Goal: Feedback & Contribution: Contribute content

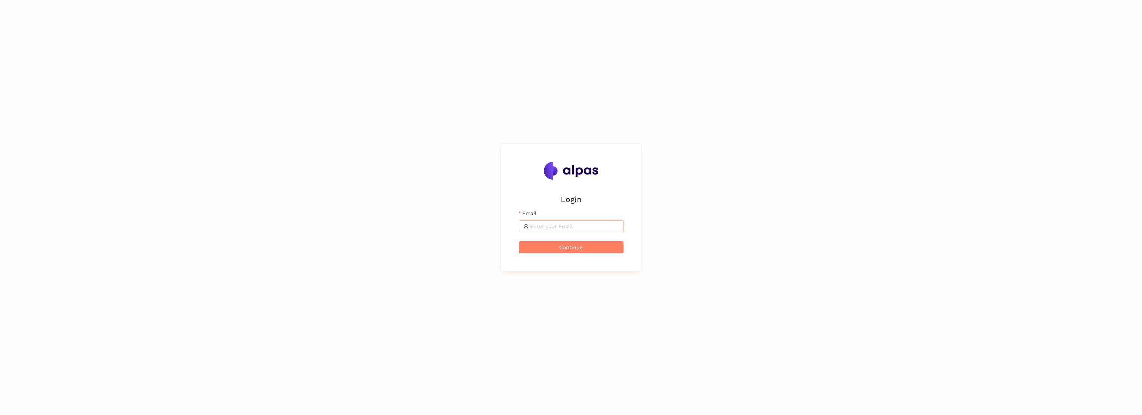
click at [541, 229] on input "Email" at bounding box center [574, 226] width 89 height 8
type input "dabkowski.marcin85@gmail.com"
click at [569, 245] on span "Continue" at bounding box center [571, 247] width 24 height 8
click at [587, 228] on input "Email" at bounding box center [574, 226] width 89 height 8
type input "marcin.dabkowski@landisgyr.com"
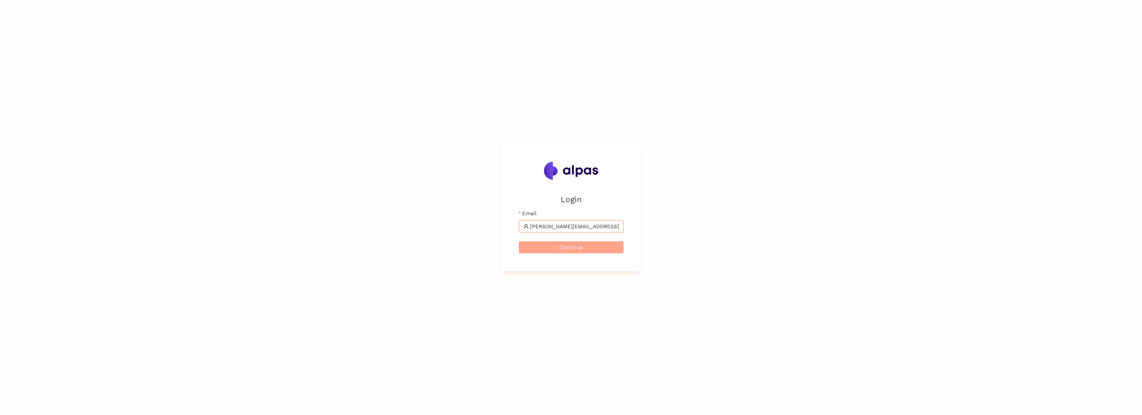
click at [571, 247] on span "Continue" at bounding box center [571, 247] width 24 height 8
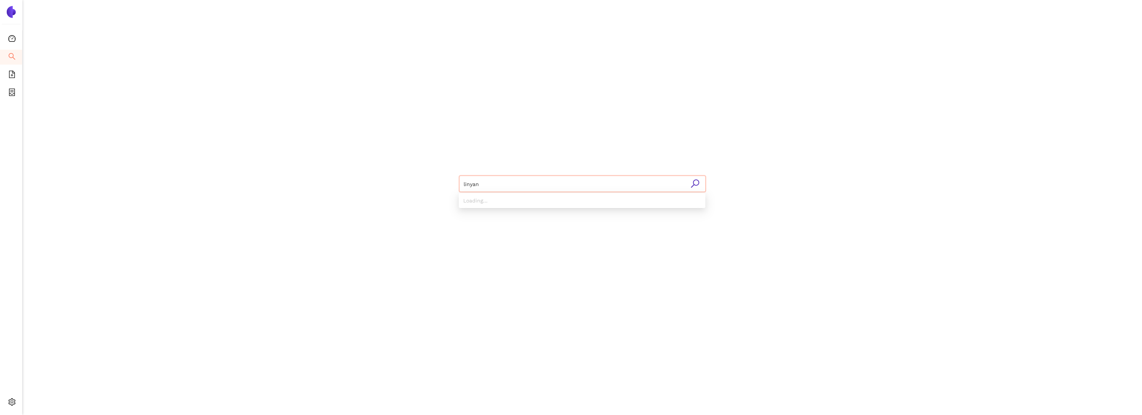
type input "linyang"
click at [530, 213] on div "Found 2 matching suppliers - click to show" at bounding box center [584, 213] width 233 height 8
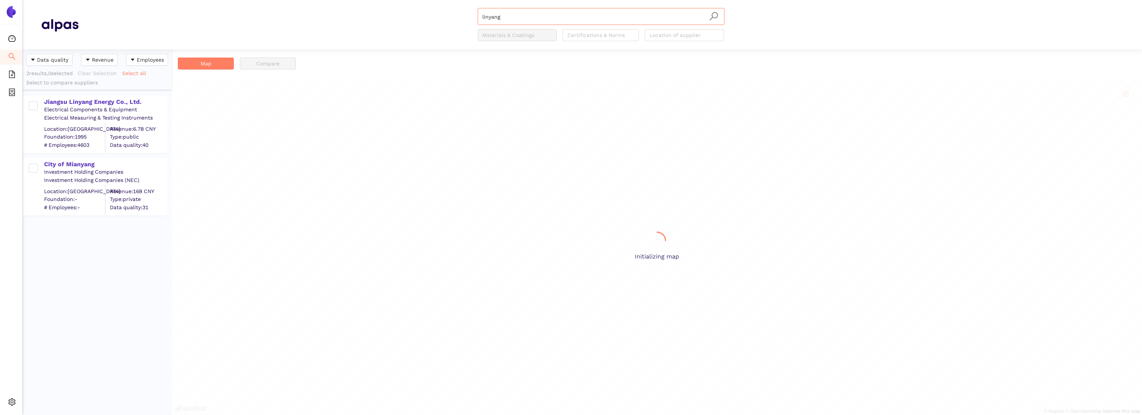
scroll to position [360, 144]
drag, startPoint x: 81, startPoint y: 101, endPoint x: 114, endPoint y: 95, distance: 32.7
click at [81, 101] on div "Jiangsu Linyang Energy Co., Ltd." at bounding box center [105, 102] width 123 height 8
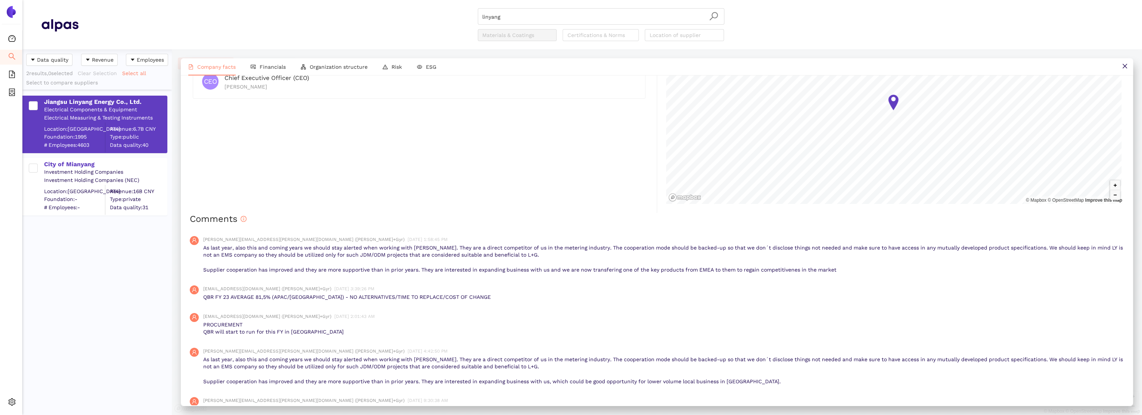
scroll to position [486, 0]
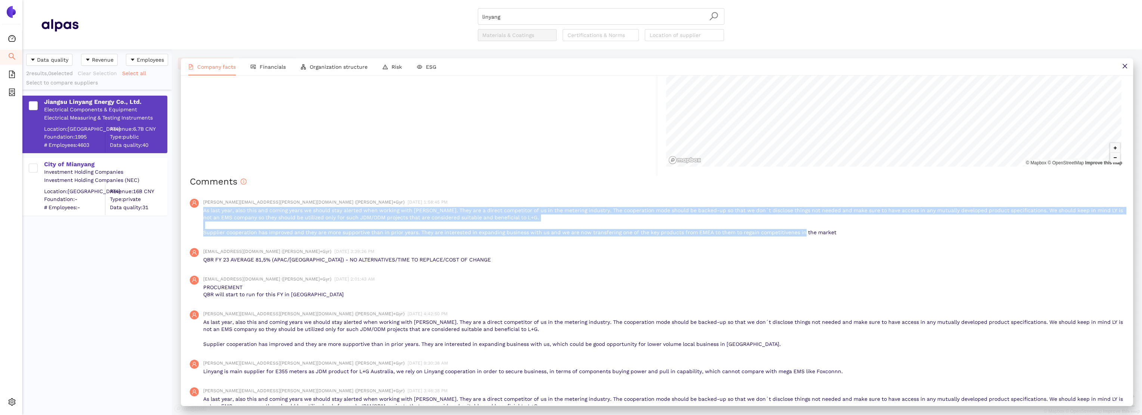
drag, startPoint x: 203, startPoint y: 210, endPoint x: 853, endPoint y: 232, distance: 650.3
click at [853, 232] on p "As last year, also this and coming years we should stay alerted when working wi…" at bounding box center [663, 221] width 921 height 29
copy p "As last year, also this and coming years we should stay alerted when working wi…"
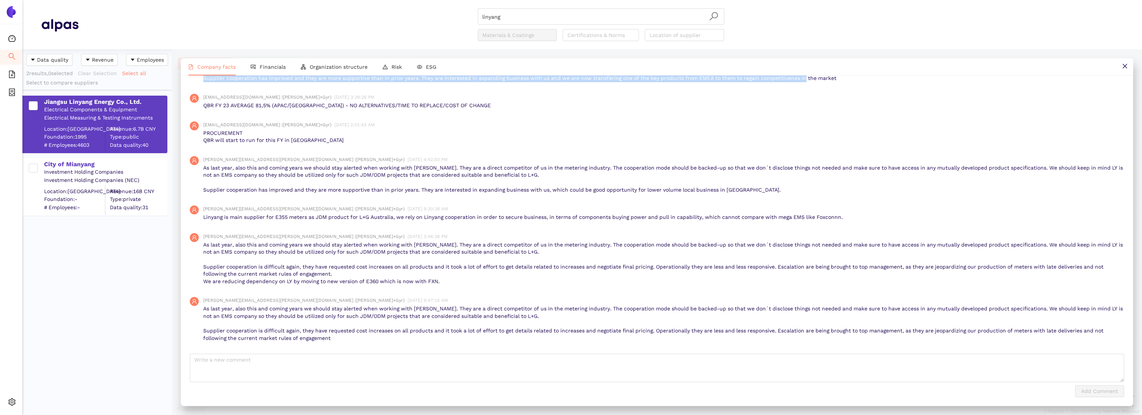
scroll to position [641, 0]
click at [227, 359] on textarea at bounding box center [657, 367] width 935 height 28
paste textarea "As last year, also this and coming years we should stay alerted when working wi…"
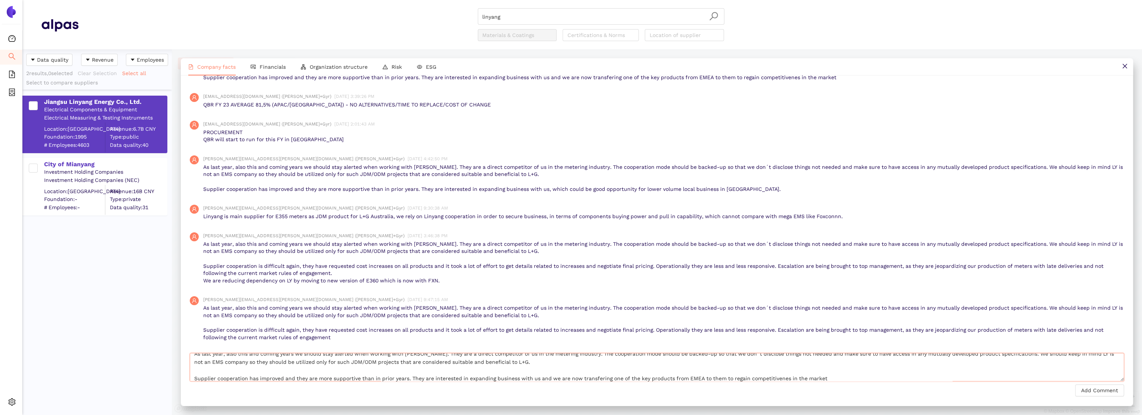
scroll to position [0, 0]
drag, startPoint x: 193, startPoint y: 358, endPoint x: 204, endPoint y: 358, distance: 10.8
click at [204, 358] on textarea "As last year, also this and coming years we should stay alerted when working wi…" at bounding box center [657, 367] width 935 height 28
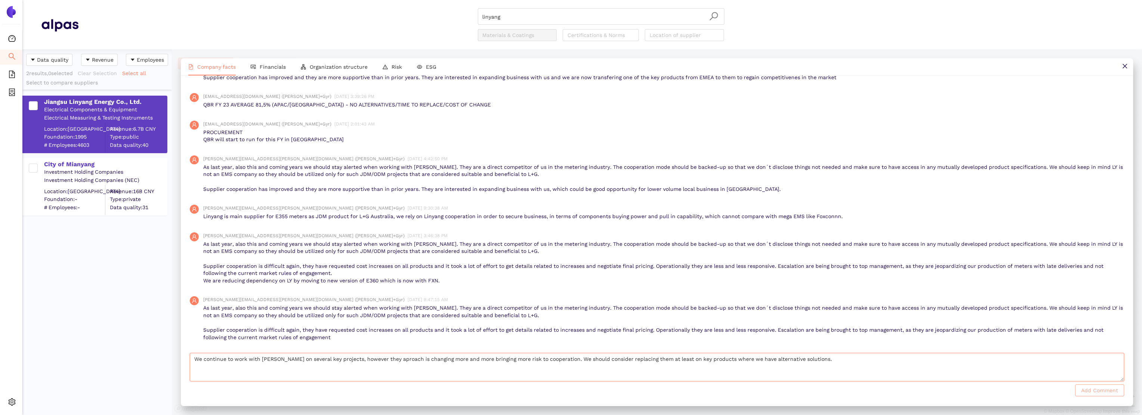
type textarea "We continue to work with [PERSON_NAME] on several key projects, however they ap…"
click at [1099, 392] on span "Add Comment" at bounding box center [1100, 390] width 37 height 8
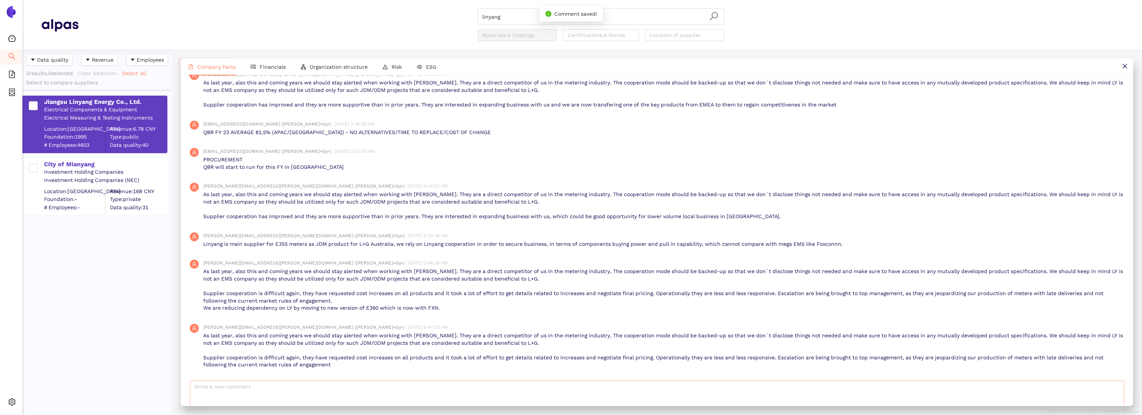
scroll to position [668, 0]
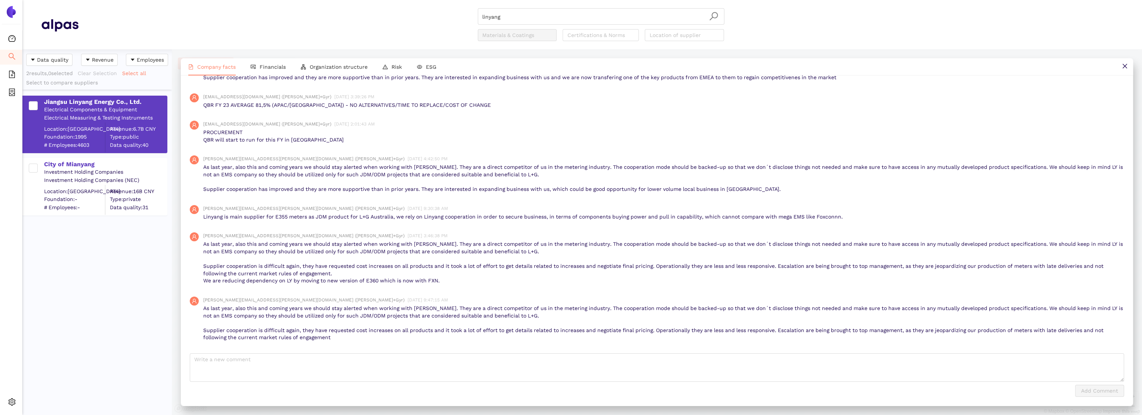
click at [327, 389] on div "Add Comment" at bounding box center [657, 391] width 935 height 12
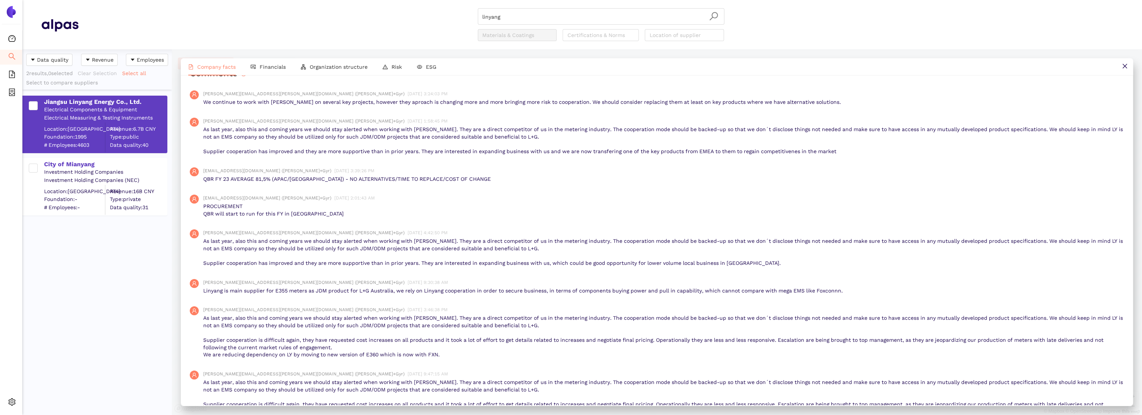
scroll to position [556, 0]
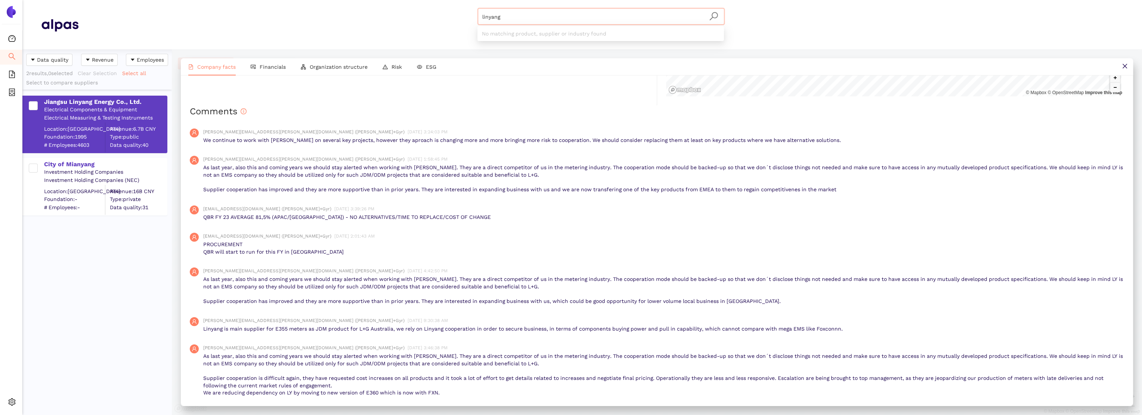
drag, startPoint x: 556, startPoint y: 13, endPoint x: 396, endPoint y: 13, distance: 160.3
click at [396, 13] on div "linyang Materials & Coatings Certifications & Norms Location of supplier" at bounding box center [600, 24] width 1045 height 33
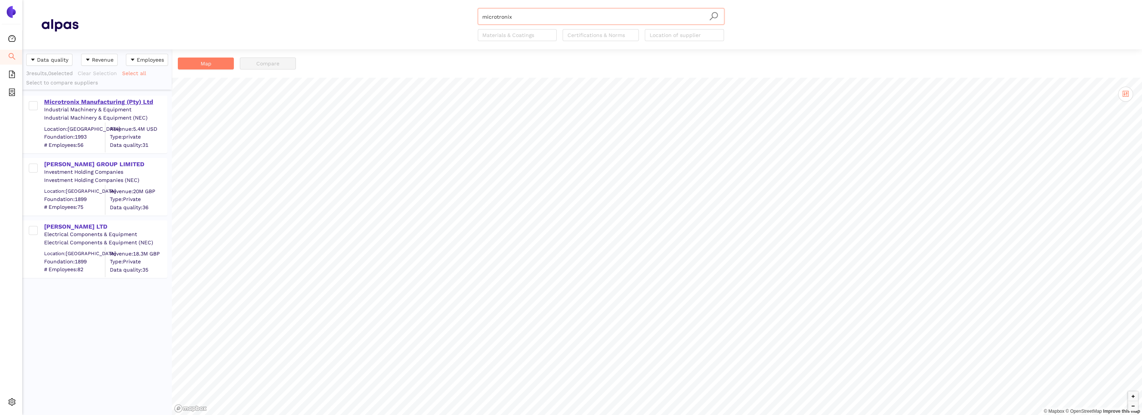
click at [84, 101] on div "Microtronix Manufacturing (Pty) Ltd" at bounding box center [105, 102] width 123 height 8
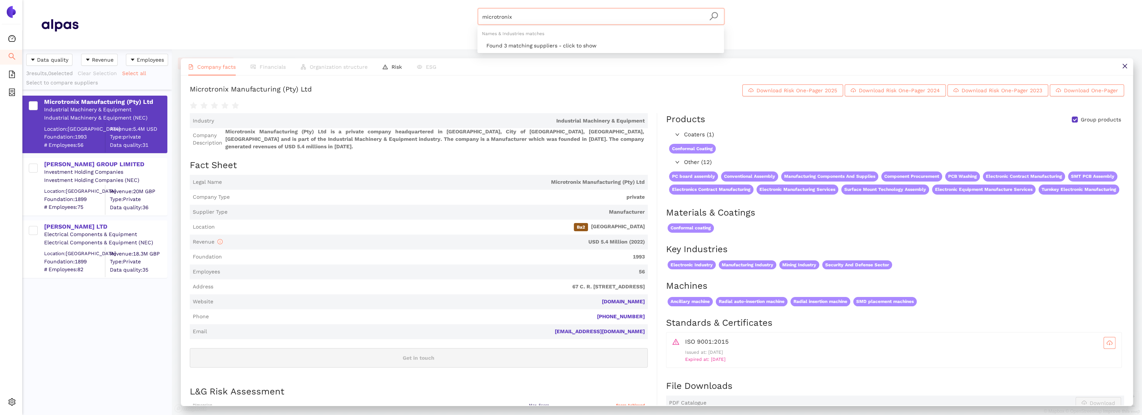
drag, startPoint x: 499, startPoint y: 12, endPoint x: 463, endPoint y: 12, distance: 36.6
click at [463, 12] on div "microtronix Materials & Coatings Certifications & Norms Location of supplier" at bounding box center [600, 24] width 1045 height 33
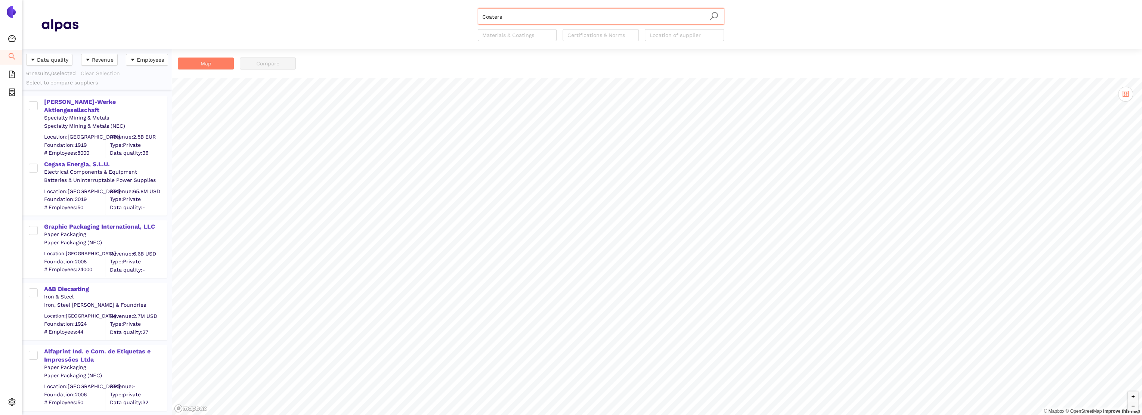
drag, startPoint x: 540, startPoint y: 19, endPoint x: 534, endPoint y: 15, distance: 7.5
click at [436, 11] on div "Coaters Materials & Coatings Certifications & Norms Location of supplier" at bounding box center [600, 24] width 1045 height 33
type input "r"
click at [712, 13] on icon "search" at bounding box center [713, 16] width 9 height 9
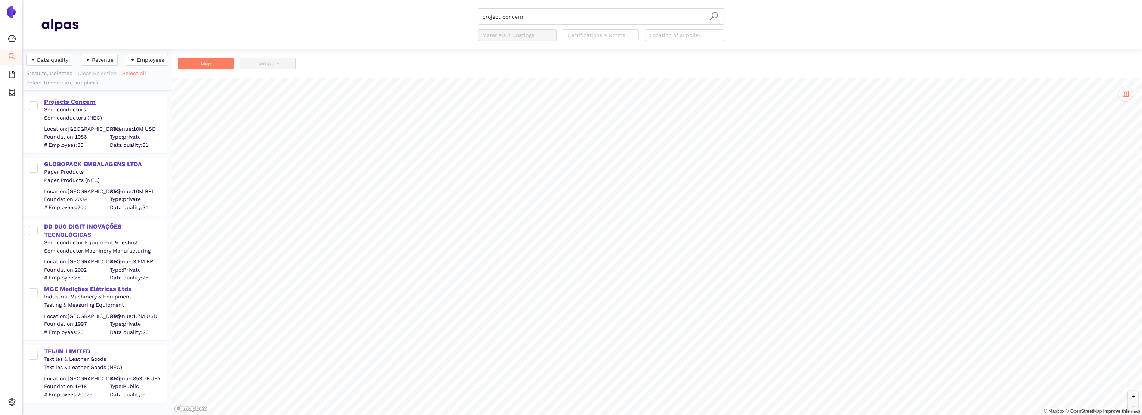
click at [78, 100] on div "Projects Concern" at bounding box center [105, 102] width 123 height 8
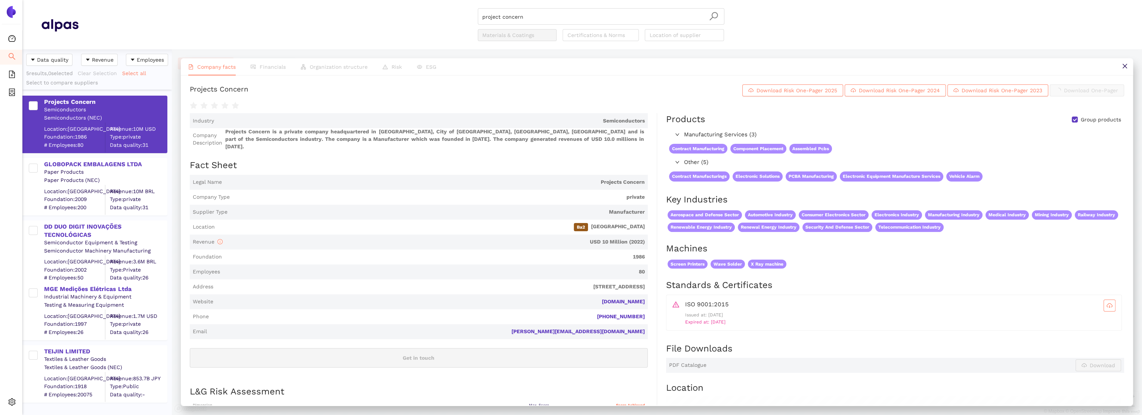
scroll to position [388, 0]
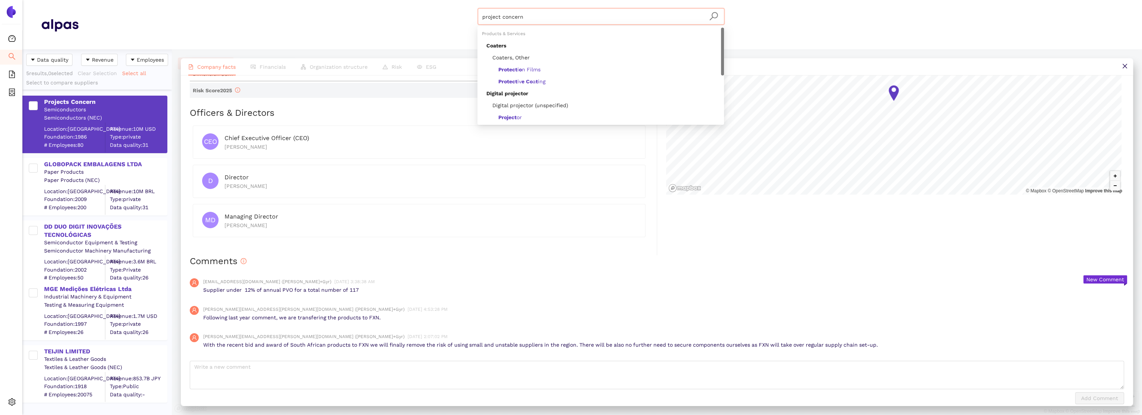
drag, startPoint x: 499, startPoint y: 15, endPoint x: 472, endPoint y: 15, distance: 26.9
click at [472, 15] on div "project concern Materials & Coatings Certifications & Norms Location of supplier" at bounding box center [600, 24] width 1045 height 33
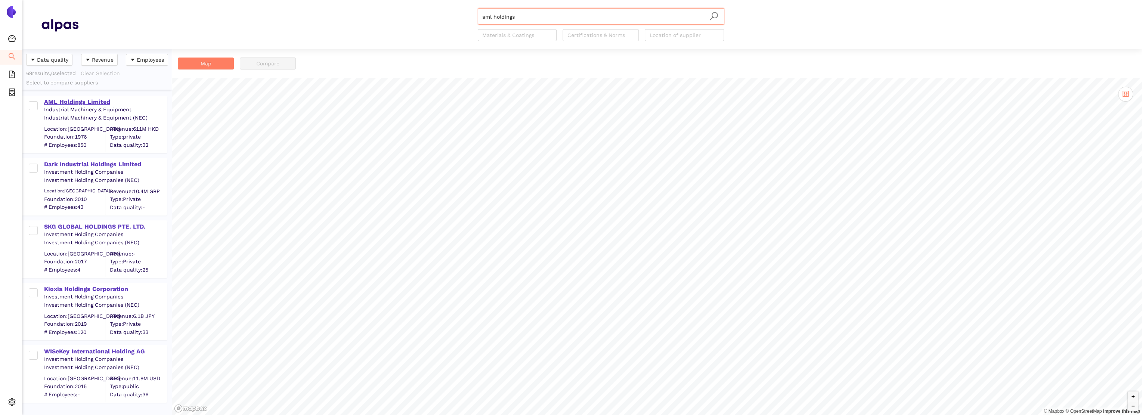
type input "aml holdings"
click at [71, 100] on div "AML Holdings Limited" at bounding box center [105, 102] width 123 height 8
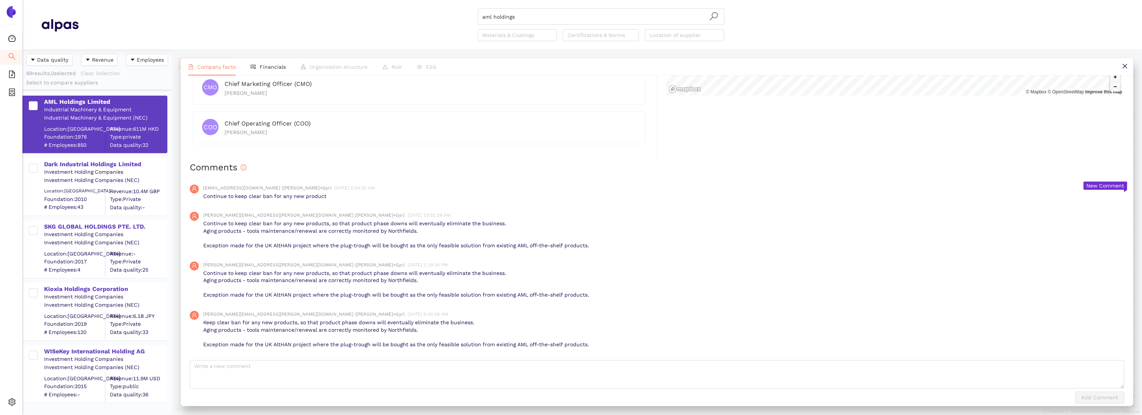
scroll to position [508, 0]
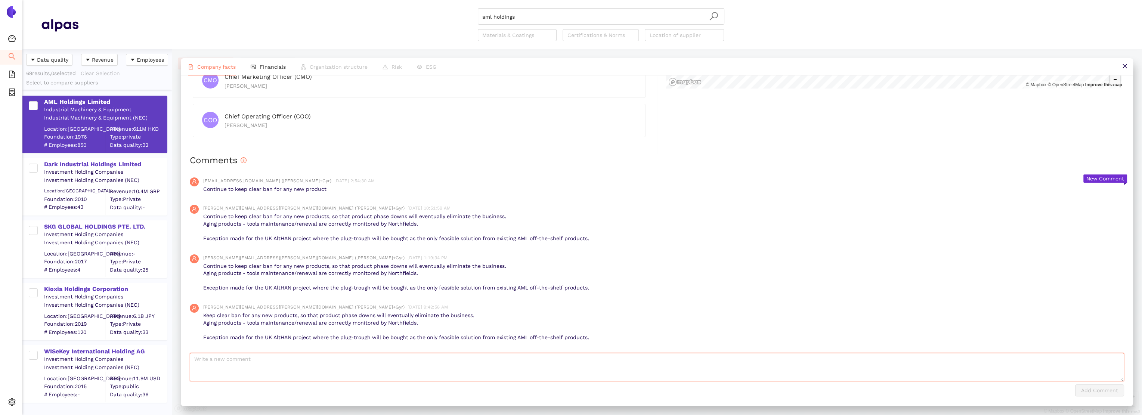
click at [234, 367] on textarea at bounding box center [657, 367] width 935 height 28
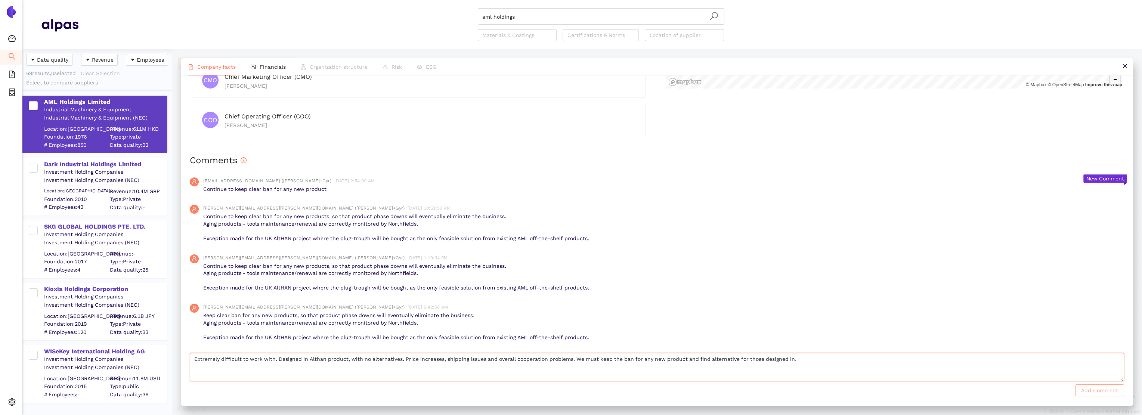
type textarea "Extremely difficult to work with. Designed in Althan product, with no alternati…"
click at [1097, 392] on span "Add Comment" at bounding box center [1100, 390] width 37 height 8
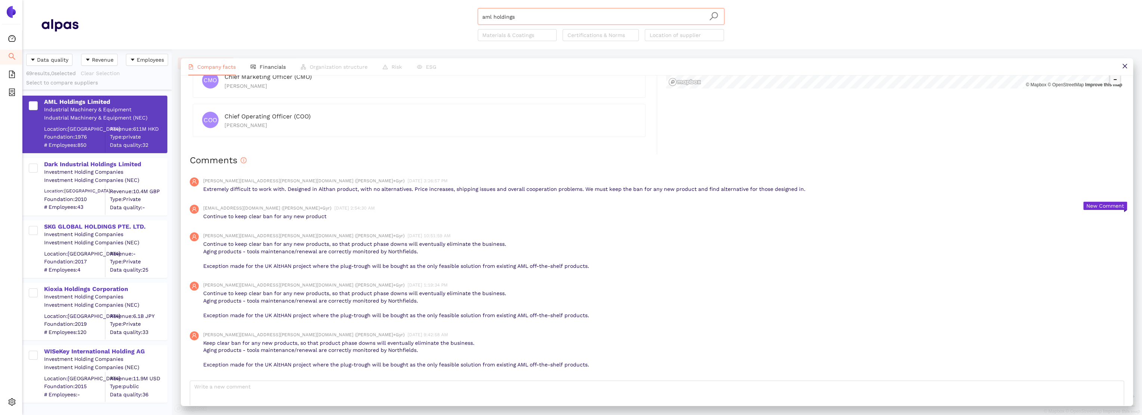
click at [526, 21] on input "aml holdings" at bounding box center [601, 17] width 238 height 16
drag, startPoint x: 525, startPoint y: 16, endPoint x: 481, endPoint y: 16, distance: 44.1
click at [481, 16] on div "aml holdings" at bounding box center [601, 16] width 247 height 16
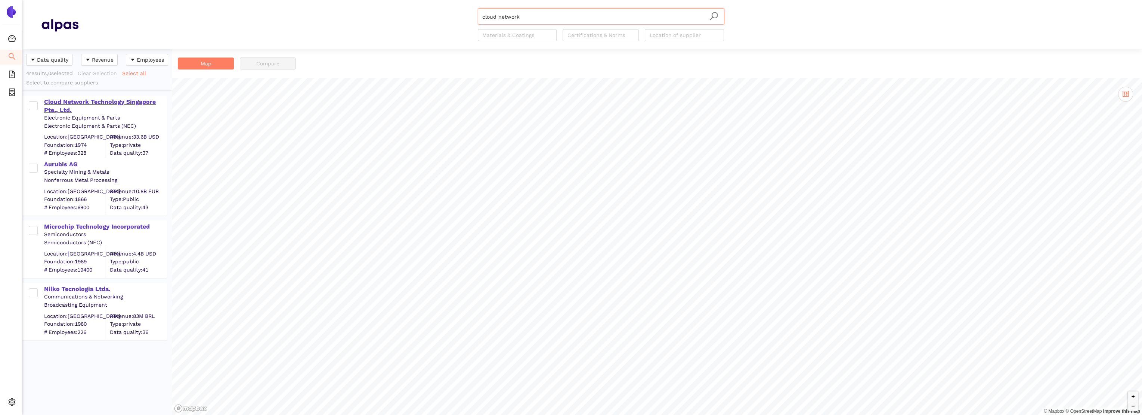
click at [132, 101] on div "Cloud Network Technology Singapore Pte., Ltd." at bounding box center [105, 106] width 123 height 17
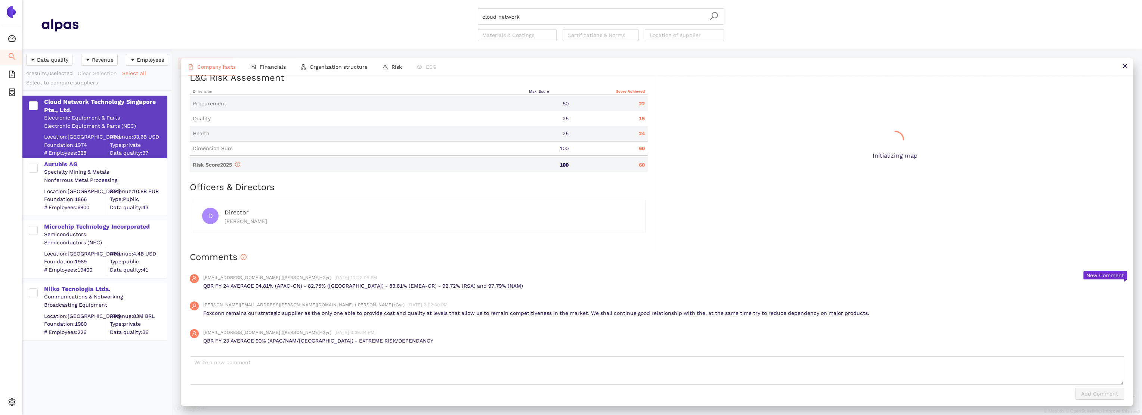
scroll to position [329, 0]
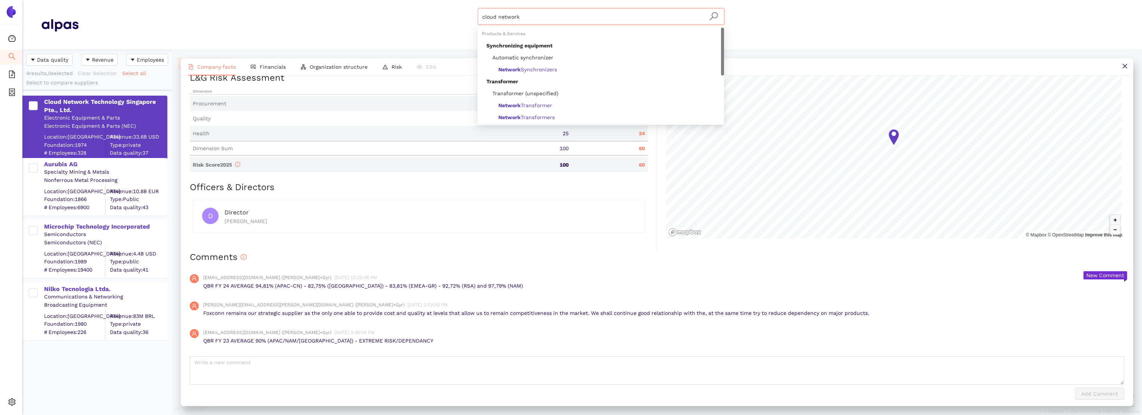
drag, startPoint x: 534, startPoint y: 16, endPoint x: 474, endPoint y: 14, distance: 60.2
click at [474, 14] on div "cloud network Materials & Coatings Certifications & Norms Location of supplier" at bounding box center [600, 24] width 1045 height 33
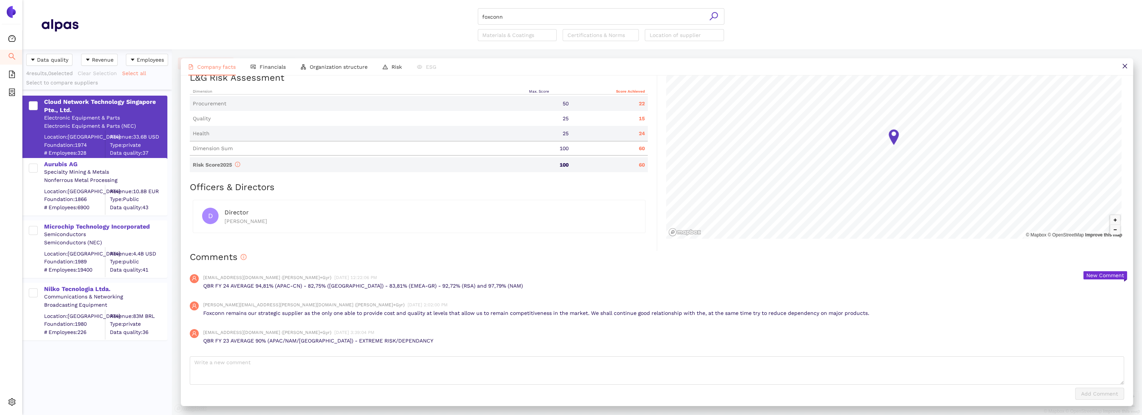
click at [716, 13] on icon "search" at bounding box center [714, 16] width 8 height 8
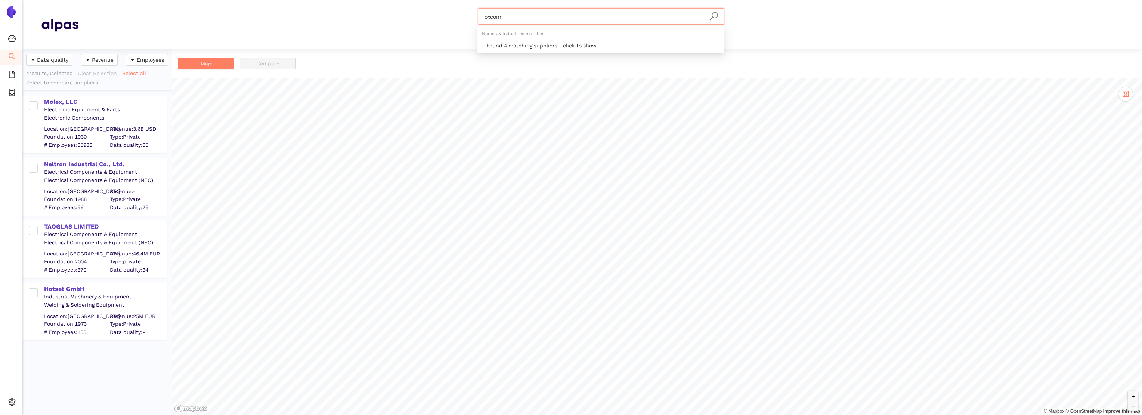
drag, startPoint x: 513, startPoint y: 17, endPoint x: 484, endPoint y: 17, distance: 28.4
click at [484, 17] on input "foxconn" at bounding box center [601, 17] width 238 height 16
type input "f"
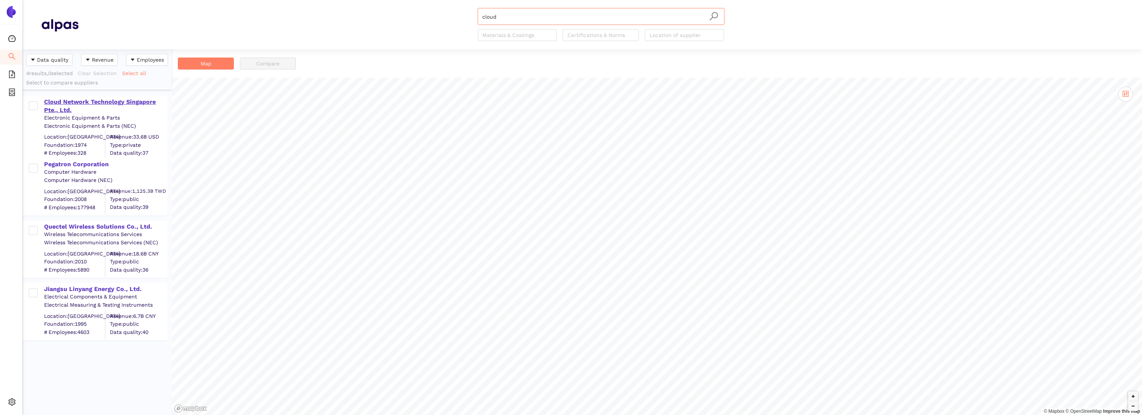
type input "cloud"
click at [90, 104] on div "Cloud Network Technology Singapore Pte., Ltd." at bounding box center [105, 106] width 123 height 17
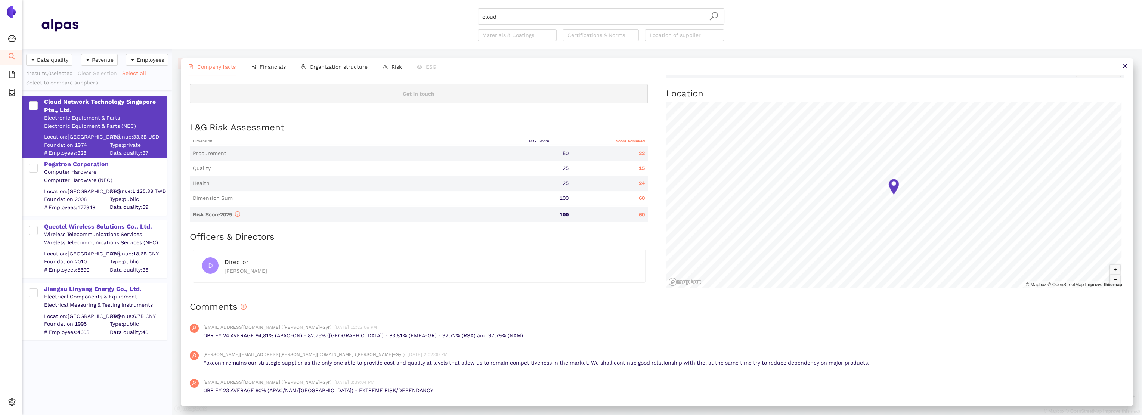
scroll to position [329, 0]
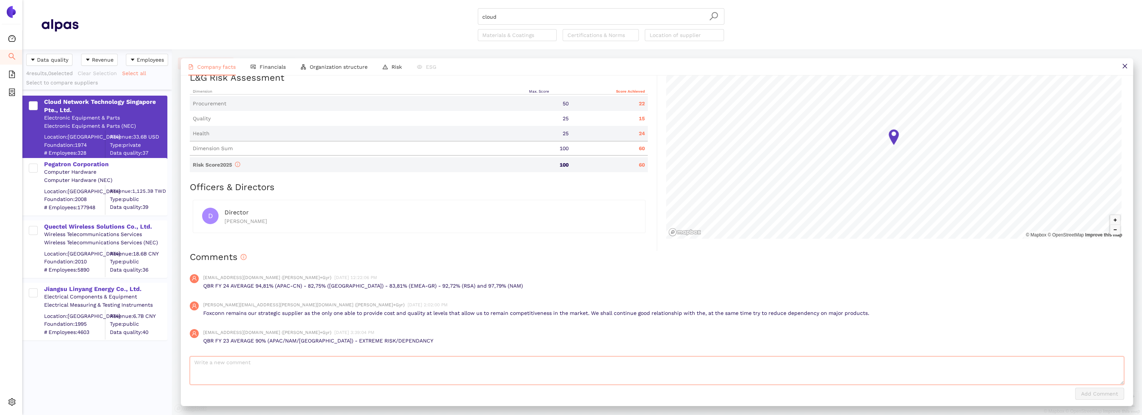
click at [248, 362] on textarea at bounding box center [657, 371] width 935 height 28
click at [570, 388] on div "Add Comment" at bounding box center [657, 394] width 935 height 12
click at [355, 360] on textarea "Foxconn is our key and strategic supplier. There are some" at bounding box center [657, 371] width 935 height 28
type textarea "Foxconn is our key and strategic supplier. There are some quality issues with F…"
click at [1091, 390] on span "Add Comment" at bounding box center [1100, 394] width 37 height 8
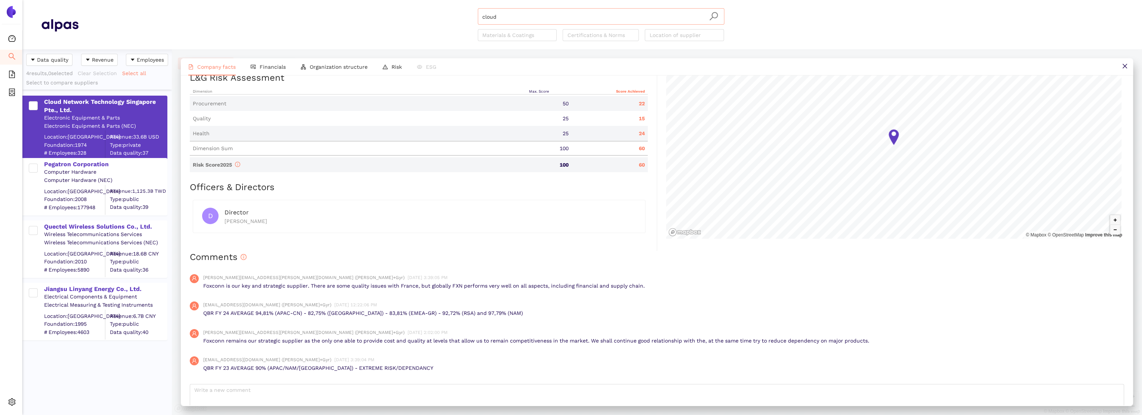
click at [496, 14] on input "cloud" at bounding box center [601, 17] width 238 height 16
drag, startPoint x: 505, startPoint y: 16, endPoint x: 478, endPoint y: 14, distance: 26.6
click at [478, 14] on div "cloud" at bounding box center [601, 16] width 247 height 16
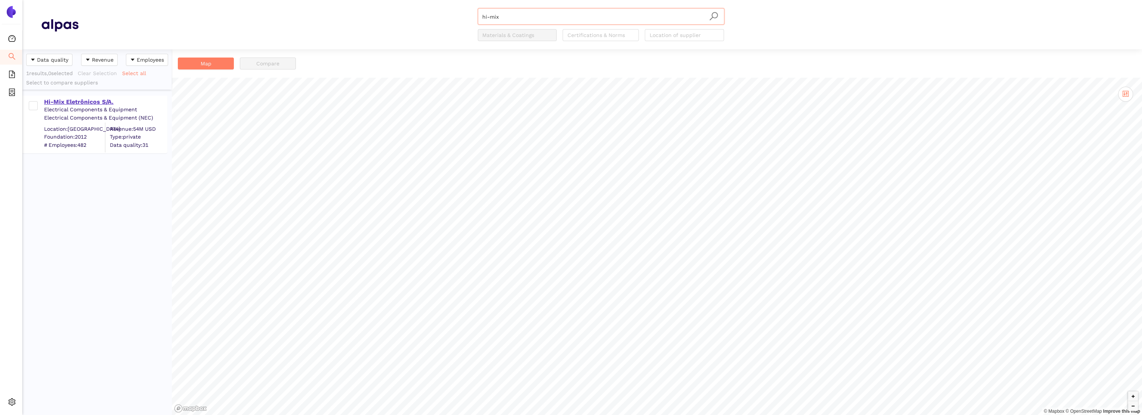
type input "hi-mix"
click at [80, 104] on div "Hi-Mix Eletrônicos S/A." at bounding box center [105, 102] width 123 height 8
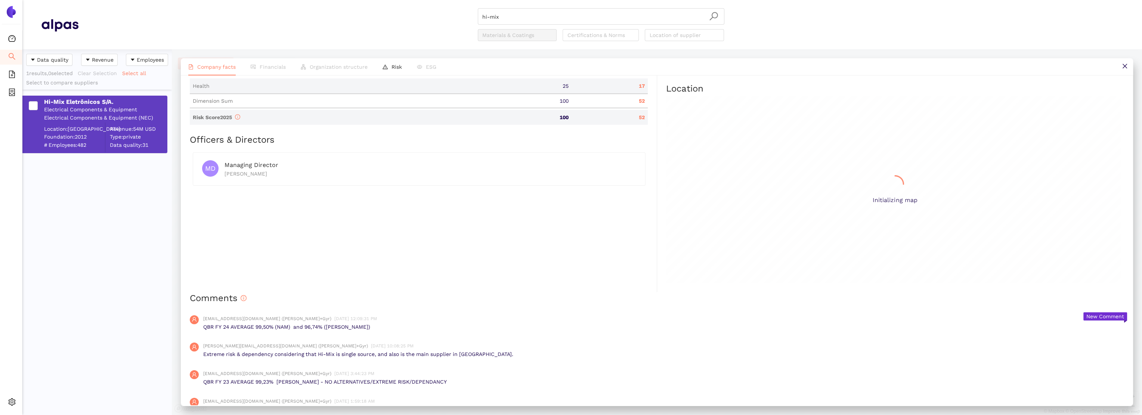
scroll to position [436, 0]
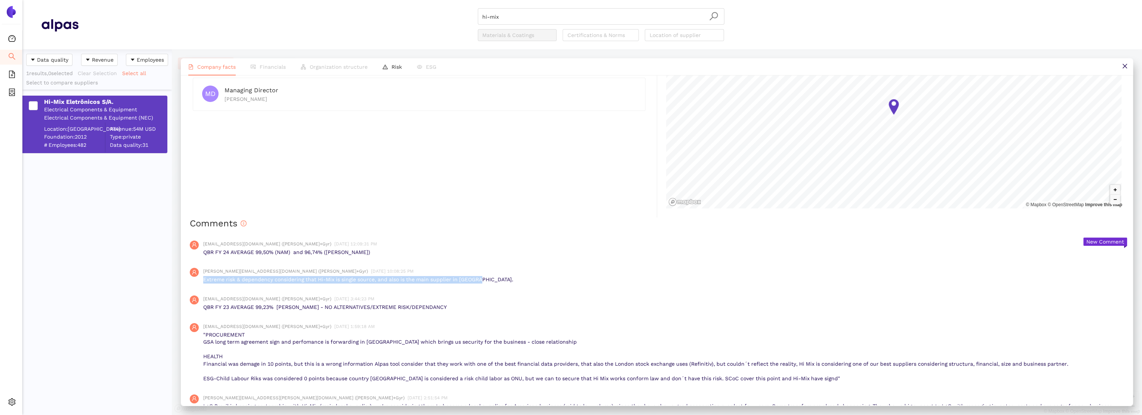
drag, startPoint x: 477, startPoint y: 280, endPoint x: 202, endPoint y: 277, distance: 275.1
click at [202, 277] on div "[PERSON_NAME][EMAIL_ADDRESS][DOMAIN_NAME] ([PERSON_NAME]+Gyr) [DATE] 10:08:25 P…" at bounding box center [657, 276] width 935 height 28
copy p "Extreme risk & dependency considering that Hi-Mix is single source, and also is…"
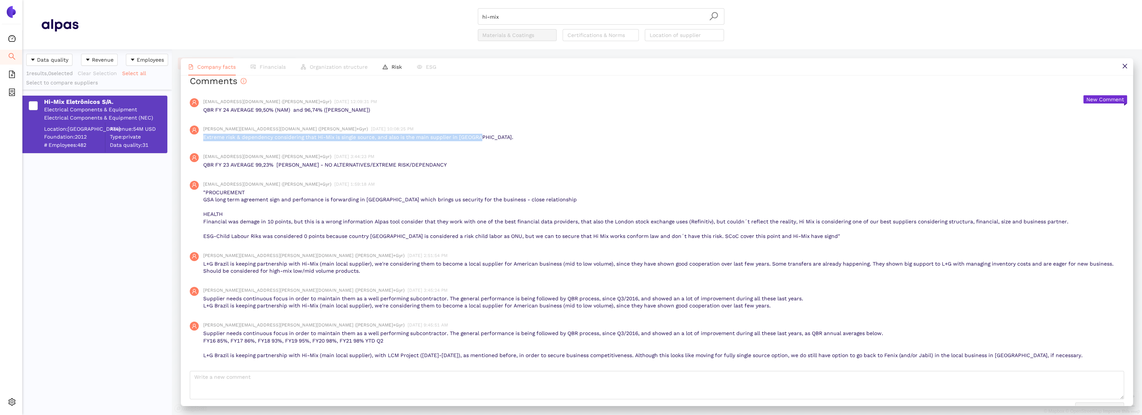
scroll to position [586, 0]
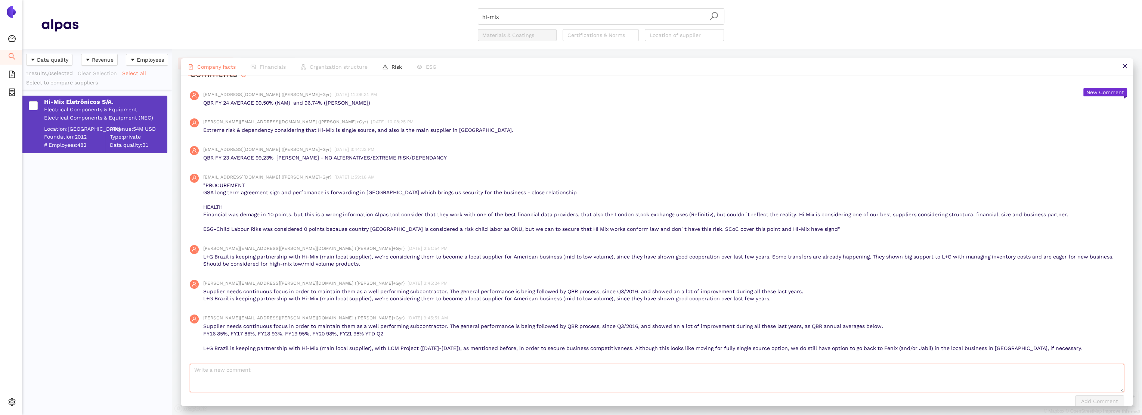
click at [251, 370] on textarea at bounding box center [657, 378] width 935 height 28
paste textarea "Extreme risk & dependency considering that Hi-Mix is single source, and also is…"
click at [195, 370] on textarea "Extreme risk & dependency considering that Hi-Mix is single source, and also is…" at bounding box center [657, 378] width 935 height 28
click at [361, 369] on textarea "Hi-Mix is single source, and also is the main supplier in [GEOGRAPHIC_DATA]." at bounding box center [657, 378] width 935 height 28
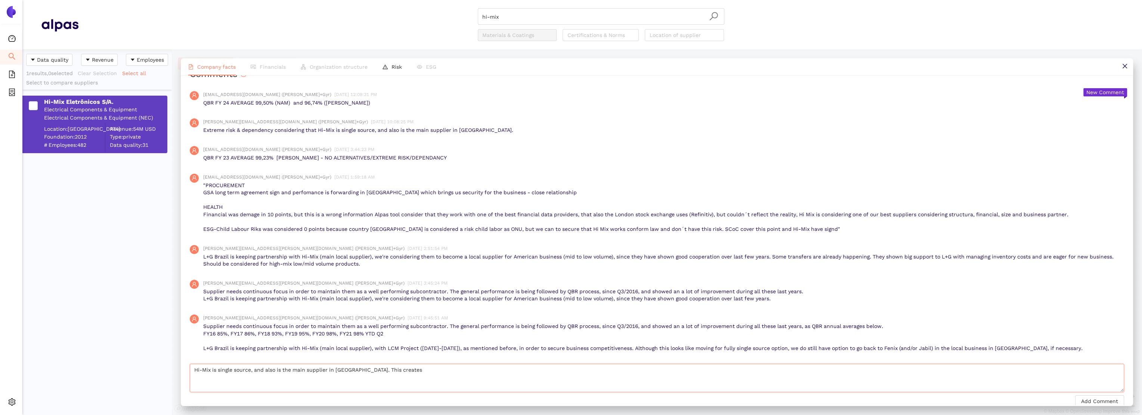
paste textarea "Extreme risk & dependency considering that"
click at [392, 367] on textarea "Hi-Mix is single source, and also is the main supplier in [GEOGRAPHIC_DATA]. Th…" at bounding box center [657, 378] width 935 height 28
drag, startPoint x: 460, startPoint y: 370, endPoint x: 533, endPoint y: 368, distance: 72.9
click at [533, 368] on textarea "Hi-Mix is single source, and also is the main supplier in [GEOGRAPHIC_DATA]. Th…" at bounding box center [657, 378] width 935 height 28
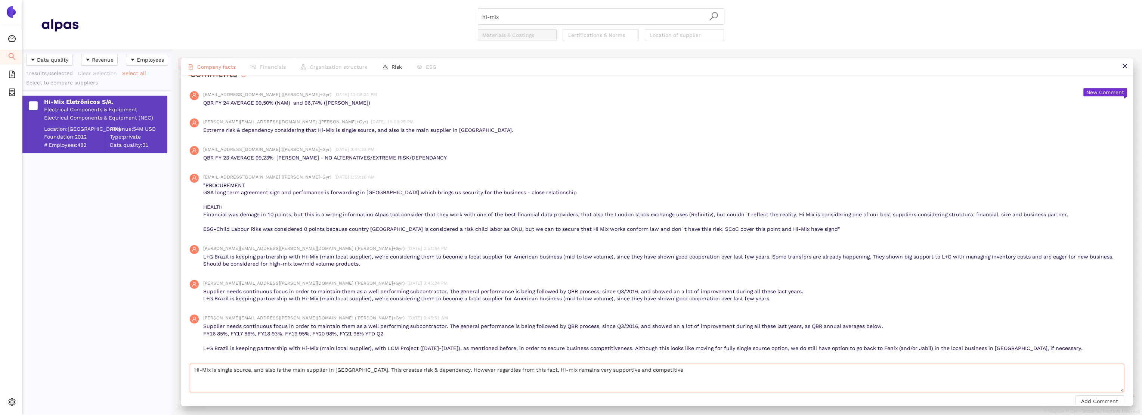
click at [449, 372] on textarea "Hi-Mix is single source, and also is the main supplier in [GEOGRAPHIC_DATA]. Th…" at bounding box center [657, 378] width 935 height 28
type textarea "Hi-Mix is single source, and also is the main supplier in [GEOGRAPHIC_DATA]. Th…"
click at [1088, 399] on span "Add Comment" at bounding box center [1100, 401] width 37 height 8
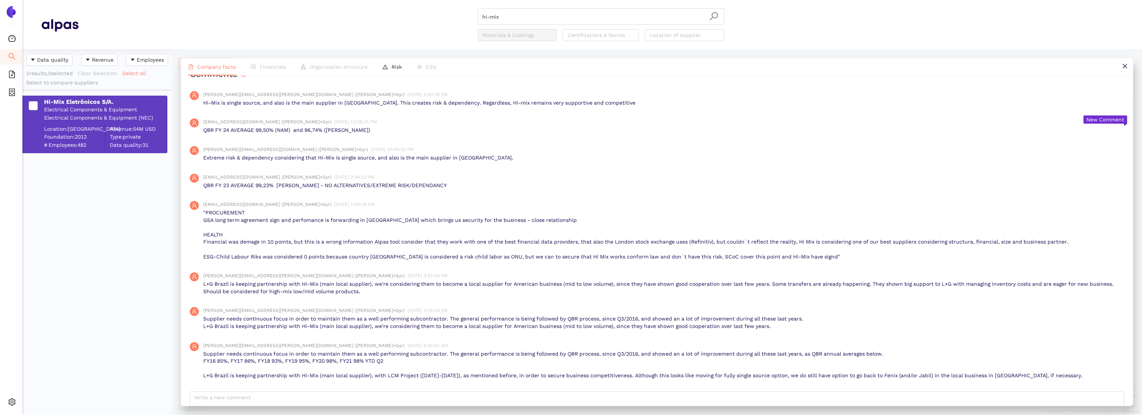
drag, startPoint x: 368, startPoint y: 387, endPoint x: 377, endPoint y: 279, distance: 108.3
click at [368, 387] on div "Comments [PERSON_NAME][EMAIL_ADDRESS][PERSON_NAME][DOMAIN_NAME] ([PERSON_NAME]+…" at bounding box center [657, 251] width 935 height 367
click at [503, 17] on input "hi-mix" at bounding box center [601, 17] width 238 height 16
drag, startPoint x: 504, startPoint y: 16, endPoint x: 479, endPoint y: 16, distance: 24.3
click at [479, 16] on div "hi-mix" at bounding box center [601, 16] width 247 height 16
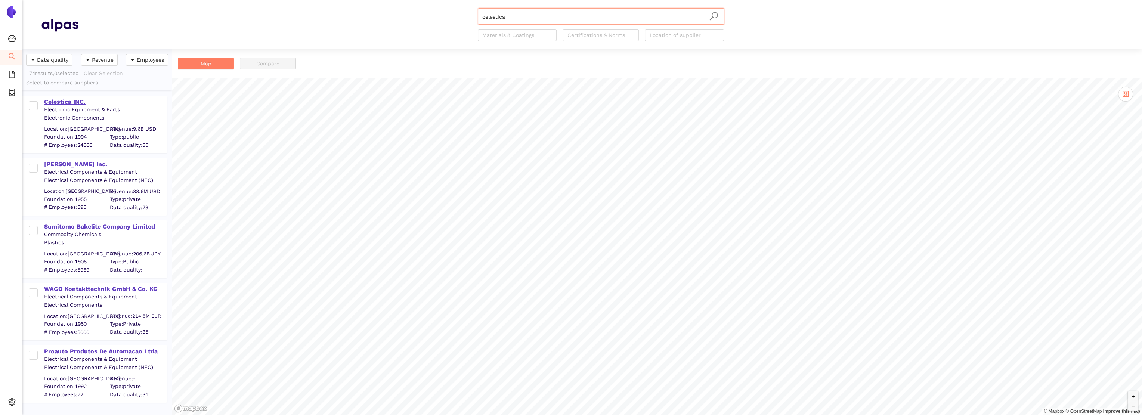
type input "celestica"
click at [73, 103] on div "Celestica INC." at bounding box center [105, 102] width 123 height 8
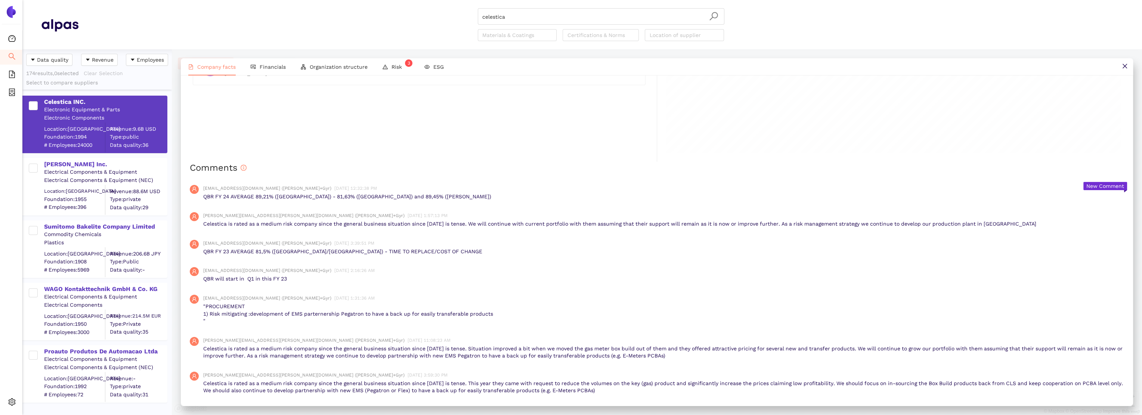
scroll to position [636, 0]
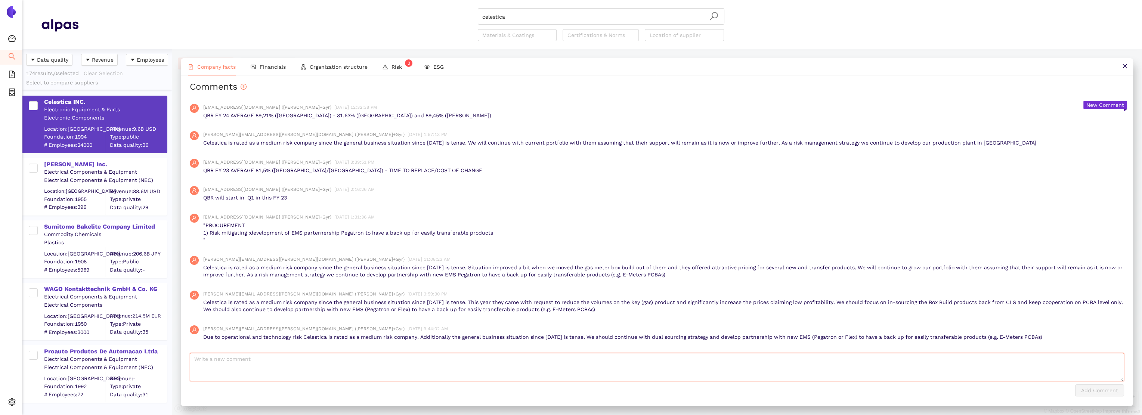
click at [292, 365] on textarea at bounding box center [657, 367] width 935 height 28
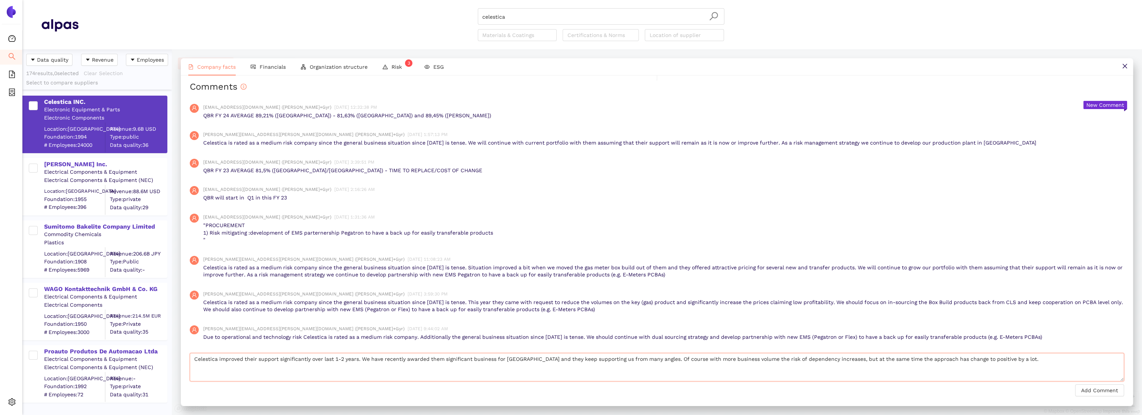
drag, startPoint x: 1036, startPoint y: 360, endPoint x: 180, endPoint y: 366, distance: 855.9
click at [180, 366] on div "Company facts Financials Organization structure Risk 3 ESG Celestica INC. Downl…" at bounding box center [657, 232] width 971 height 366
click at [210, 374] on textarea "Celestica improved their support significantly over last 1-2 years. We have rec…" at bounding box center [657, 367] width 935 height 28
paste textarea "has significantly improved their support over the past 1–2 years. We have recen…"
type textarea "Celestica has significantly improved their support over the past 1–2 years. We …"
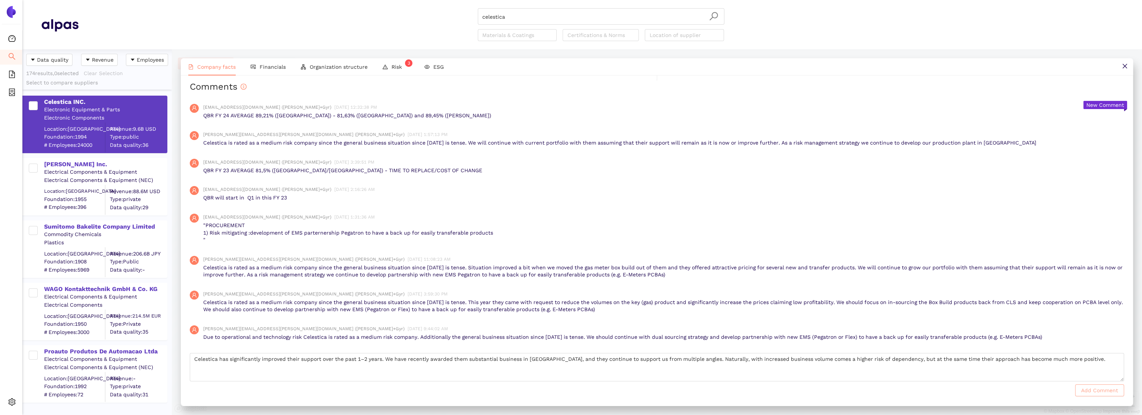
click at [1098, 389] on span "Add Comment" at bounding box center [1100, 390] width 37 height 8
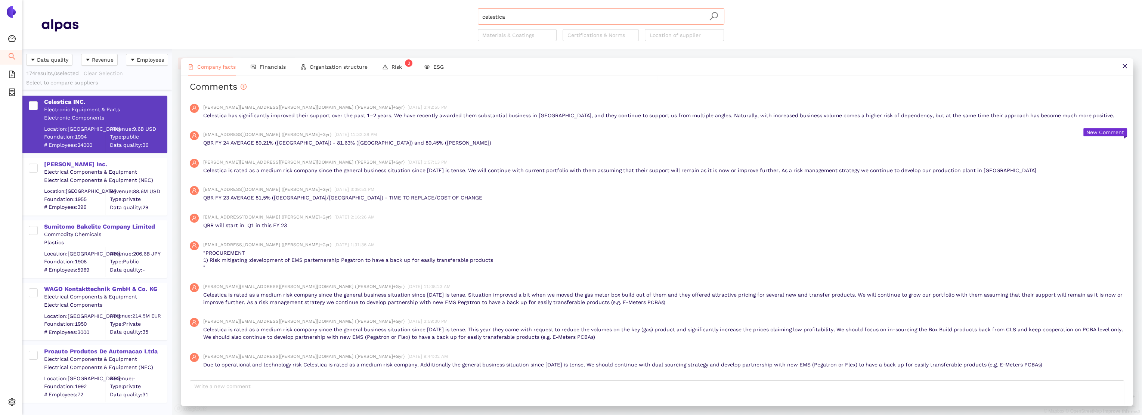
click at [488, 16] on input "celestica" at bounding box center [601, 17] width 238 height 16
type input "jabil"
click at [716, 14] on icon "search" at bounding box center [713, 16] width 9 height 9
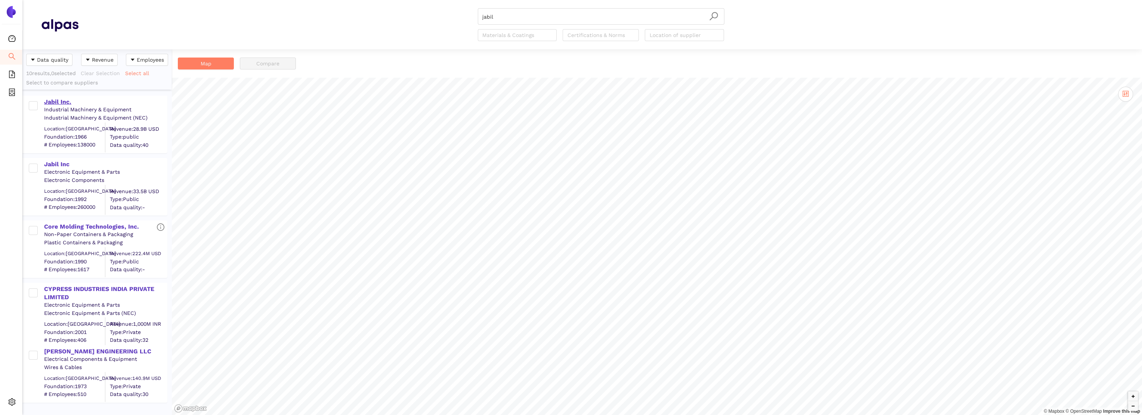
click at [59, 103] on div "Jabil Inc." at bounding box center [105, 102] width 123 height 8
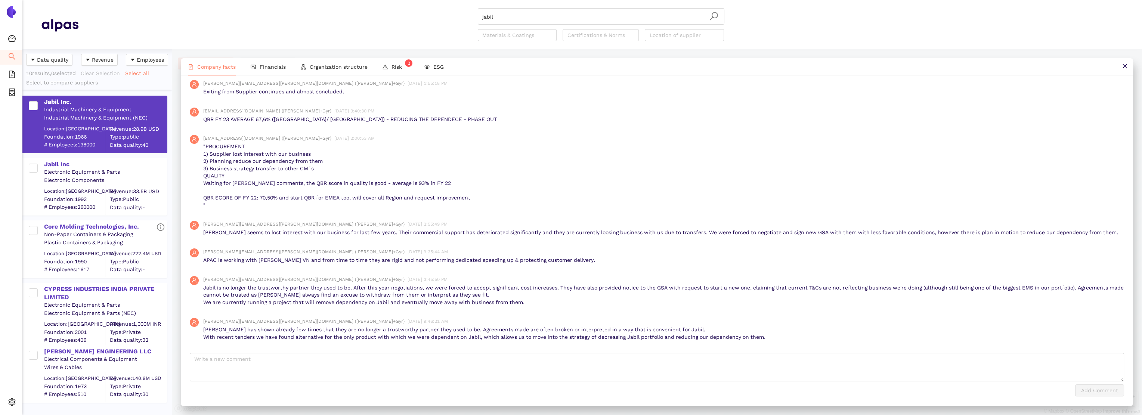
scroll to position [534, 0]
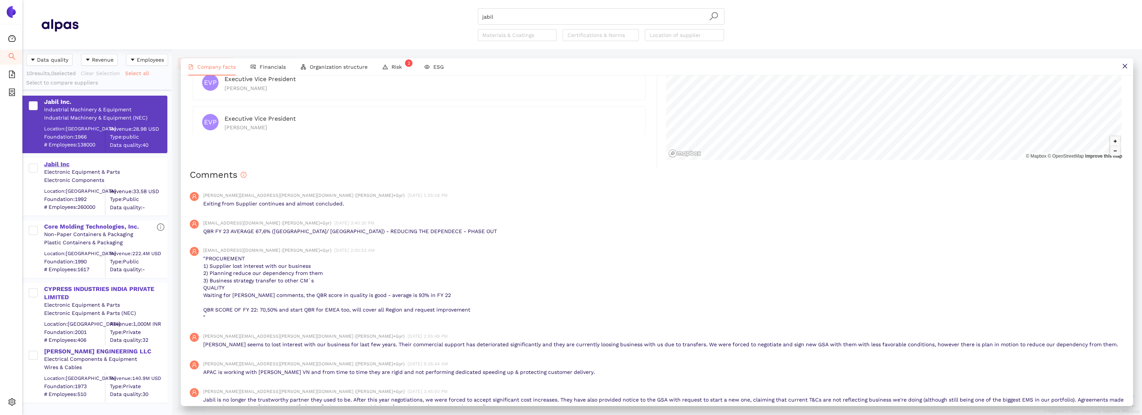
click at [55, 163] on div "Jabil Inc" at bounding box center [105, 164] width 123 height 8
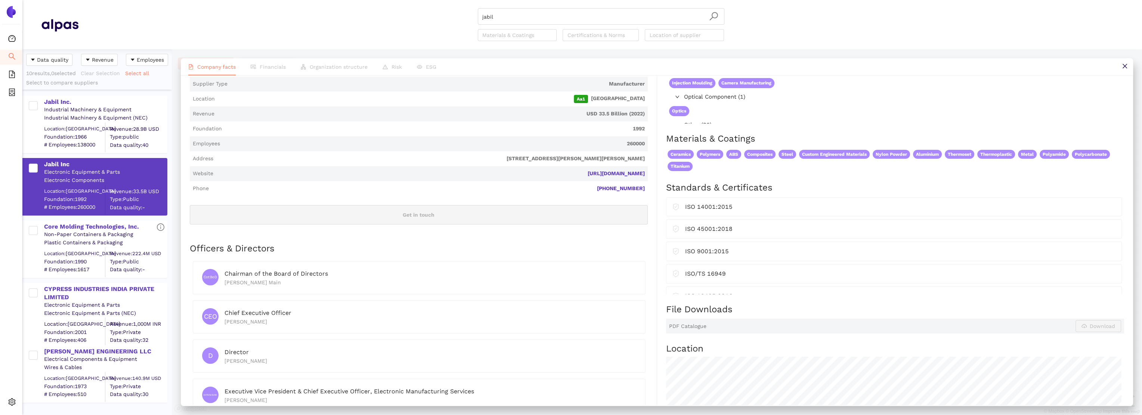
scroll to position [343, 0]
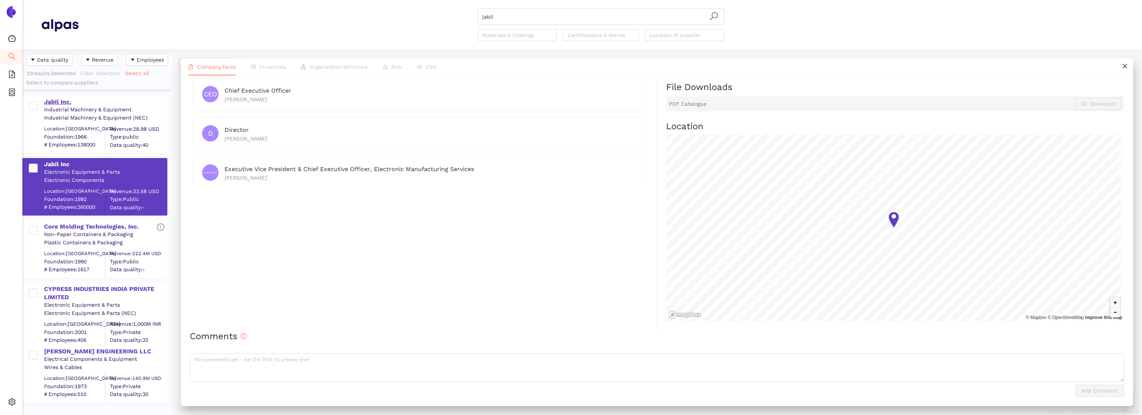
click at [46, 101] on div "Jabil Inc." at bounding box center [105, 102] width 123 height 8
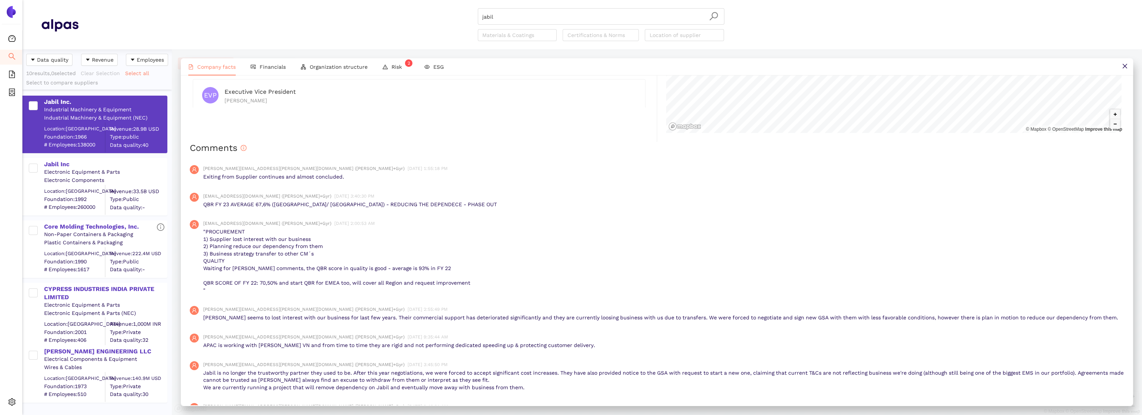
scroll to position [646, 0]
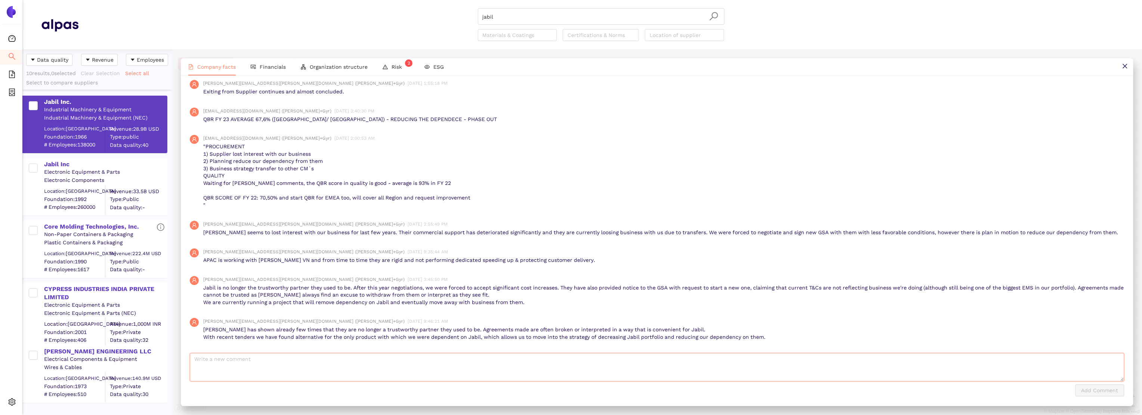
click at [271, 364] on textarea at bounding box center [657, 367] width 935 height 28
type textarea "a"
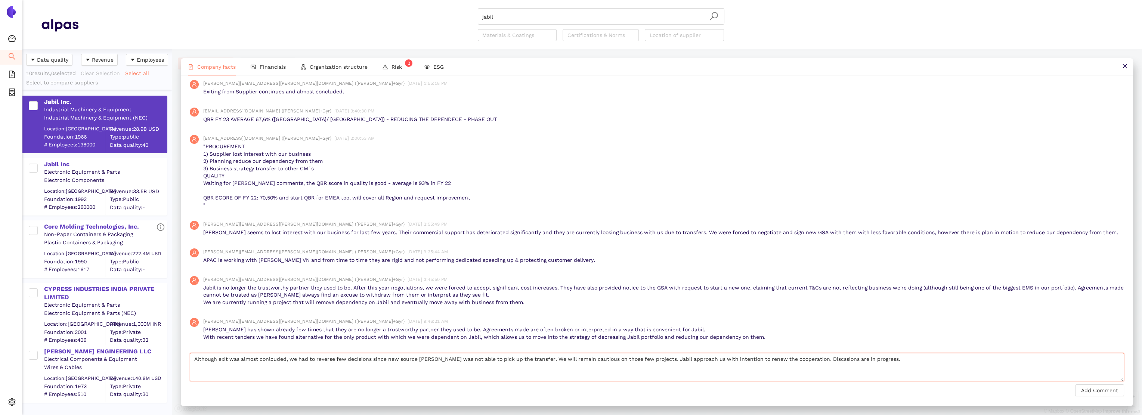
click at [282, 371] on textarea "Although exit was almost conlcuded, we had to reverse few decisions since new s…" at bounding box center [657, 367] width 935 height 28
paste textarea "the exit was nearly concluded, we had to reverse a few decisions since the new …"
type textarea "Although the exit was nearly concluded, we had to reverse a few decisions since…"
click at [1108, 391] on span "Add Comment" at bounding box center [1100, 390] width 37 height 8
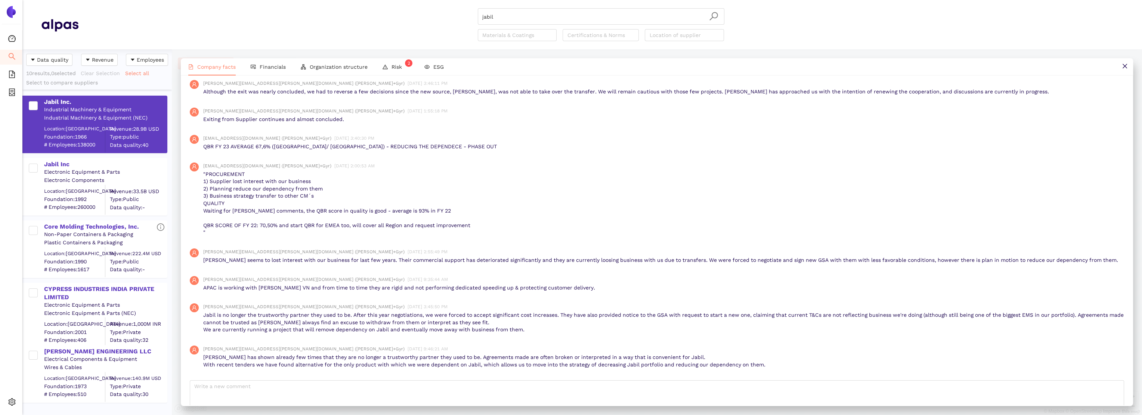
scroll to position [673, 0]
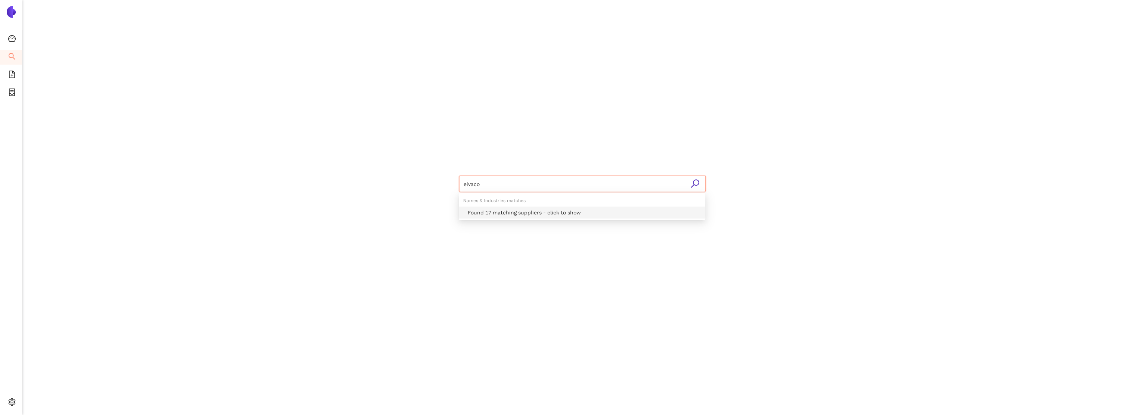
type input "elvaco"
click at [694, 182] on icon "search" at bounding box center [695, 183] width 9 height 9
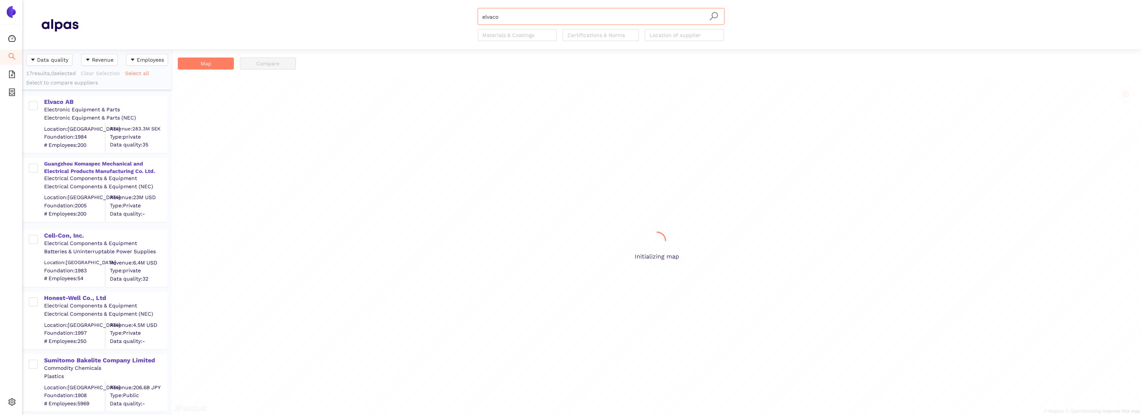
scroll to position [360, 144]
click at [67, 100] on div "Elvaco AB" at bounding box center [105, 102] width 123 height 8
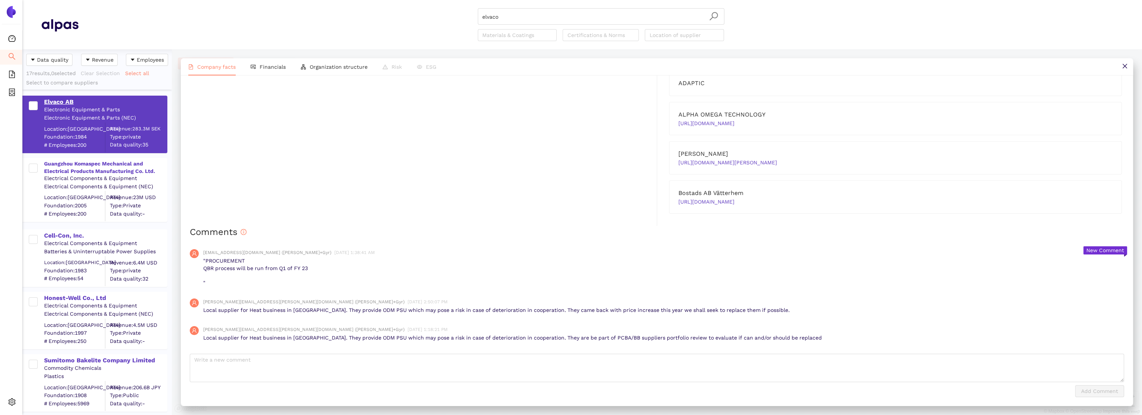
scroll to position [626, 0]
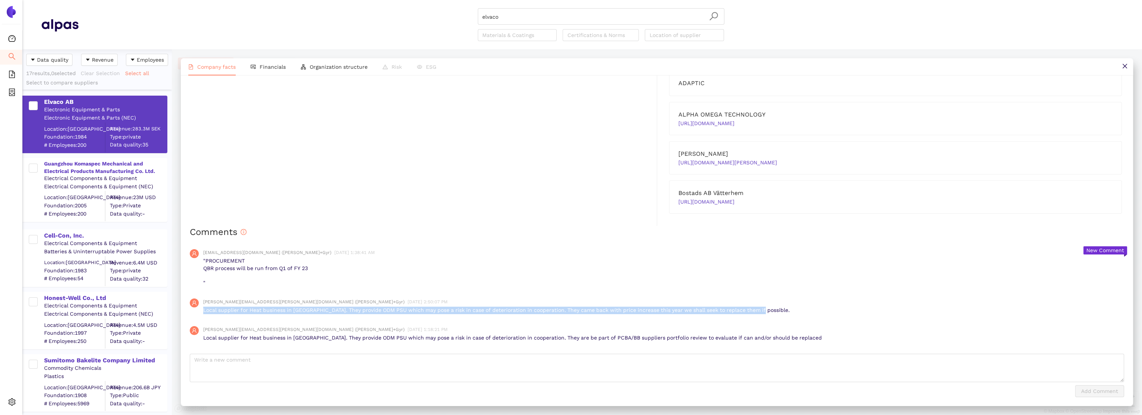
drag, startPoint x: 203, startPoint y: 310, endPoint x: 790, endPoint y: 307, distance: 587.5
click at [790, 307] on div "marcin.dabkowski@landisgyr.com (Landis+Gyr) 7/7/2023, 2:50:07 PM Local supplier…" at bounding box center [657, 307] width 935 height 28
copy p "Local supplier for Heat business in Germany. They provide ODM PSU which may pos…"
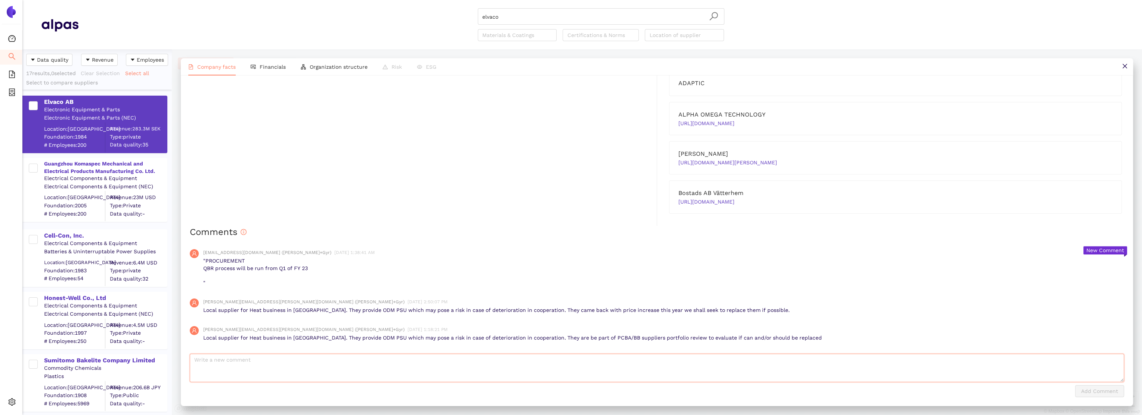
click at [263, 360] on textarea at bounding box center [657, 368] width 935 height 28
paste textarea "Local supplier for Heat business in Germany. They provide ODM PSU which may pos…"
click at [380, 357] on textarea "Local supplier for Heat business in Germany. They provide ODM PSU which may pos…" at bounding box center [657, 368] width 935 height 28
drag, startPoint x: 499, startPoint y: 359, endPoint x: 820, endPoint y: 351, distance: 321.1
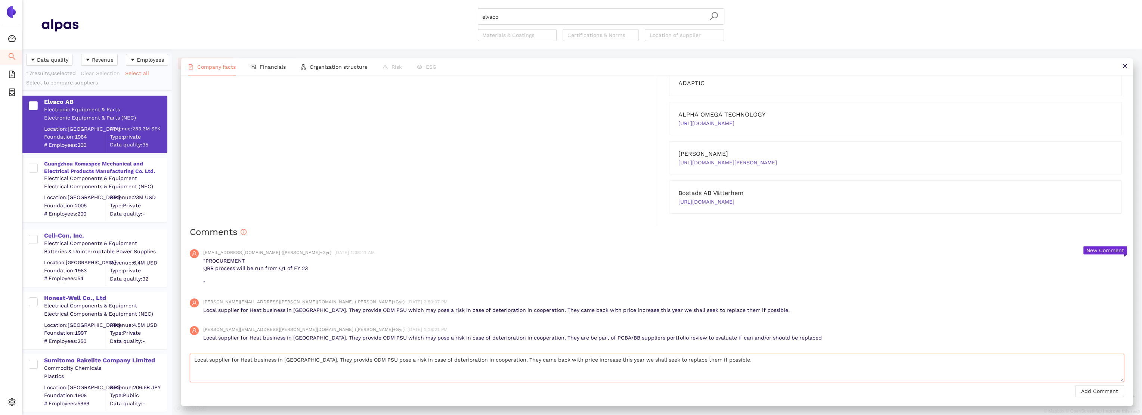
click at [820, 351] on div "Comments karina.stival@landisgyr.com (Landis+Gyr) 8/1/2023, 1:38:41 AM "PROCURE…" at bounding box center [657, 311] width 935 height 171
type textarea "Local supplier for Heat business in Germany. They provide ODM PSU pose a risk i…"
click at [1085, 393] on span "Add Comment" at bounding box center [1100, 391] width 37 height 8
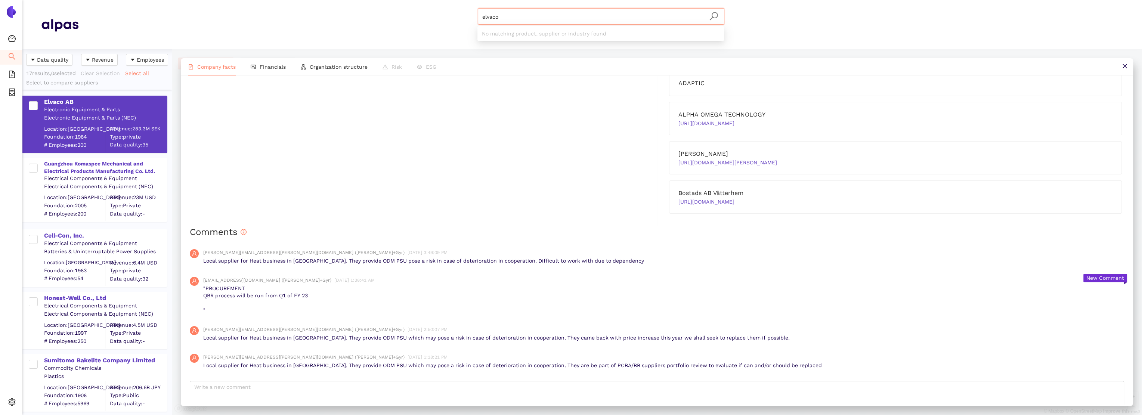
drag, startPoint x: 529, startPoint y: 15, endPoint x: 446, endPoint y: 11, distance: 83.4
click at [446, 11] on div "elvaco Materials & Coatings Certifications & Norms Location of supplier" at bounding box center [600, 24] width 1045 height 33
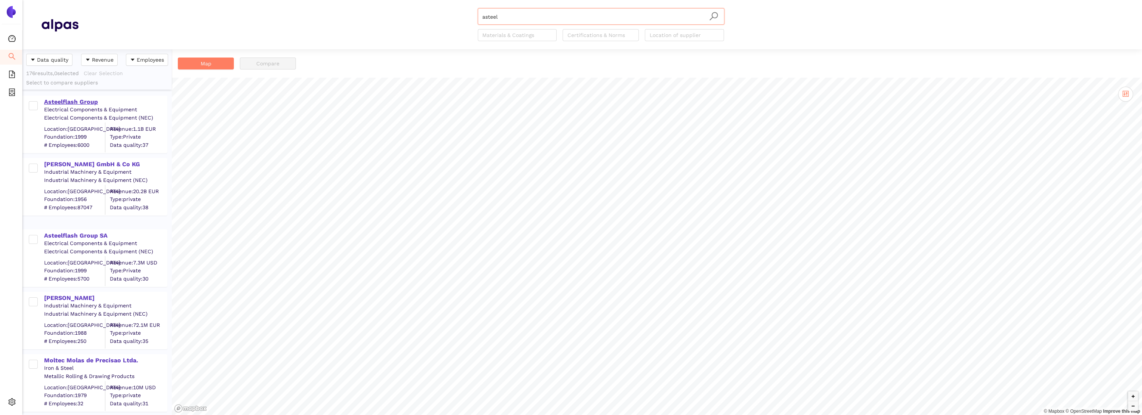
type input "asteel"
click at [84, 101] on div "Asteelflash Group" at bounding box center [105, 102] width 123 height 8
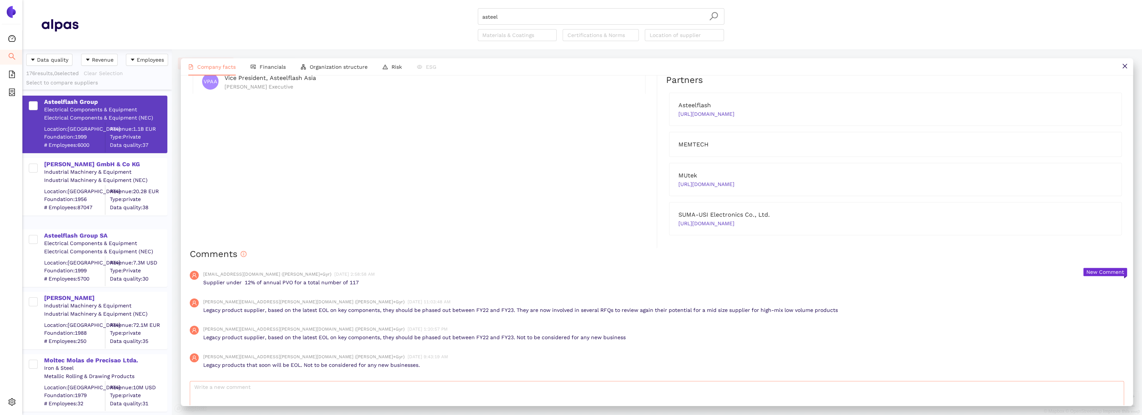
scroll to position [610, 0]
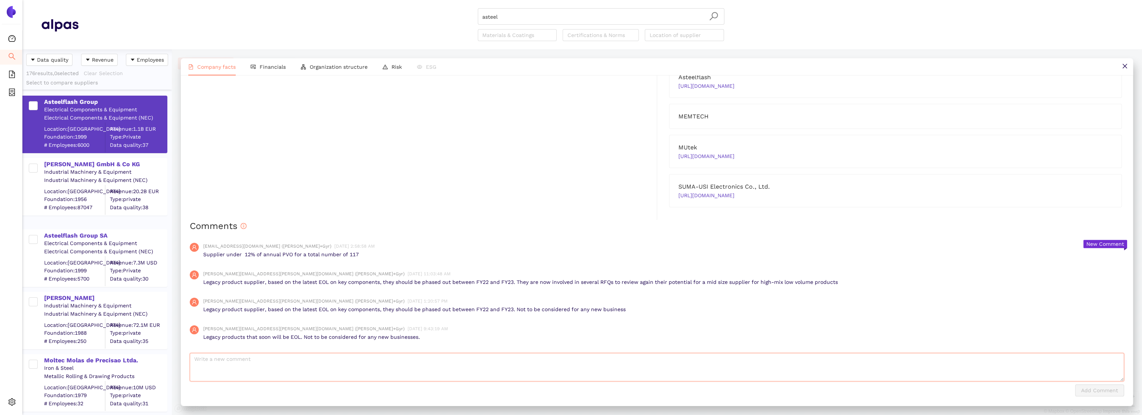
click at [236, 366] on textarea at bounding box center [657, 367] width 935 height 28
type textarea "We have completely exited supplier"
